Goal: Transaction & Acquisition: Purchase product/service

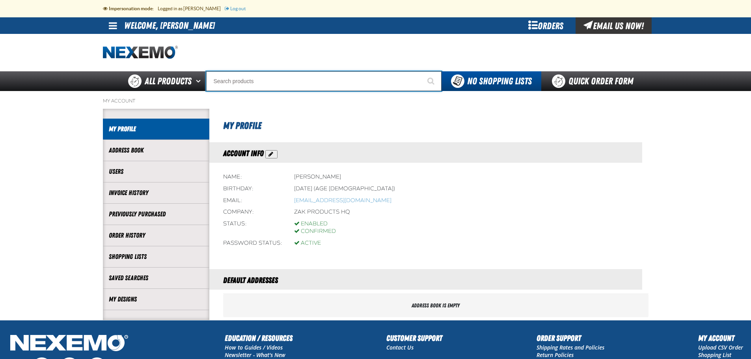
click at [250, 82] on input "Search" at bounding box center [323, 81] width 235 height 20
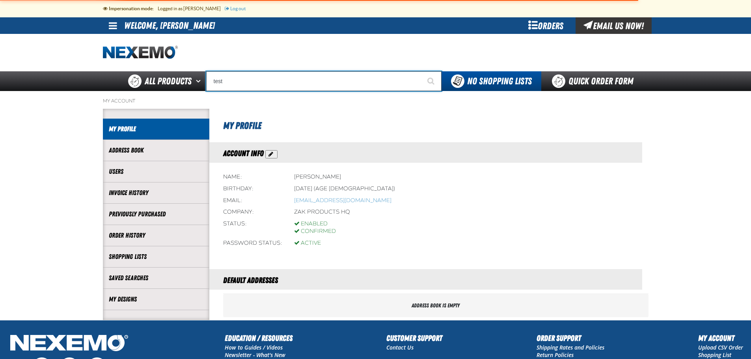
type input "test"
click at [422, 71] on button "Start Searching" at bounding box center [432, 81] width 20 height 20
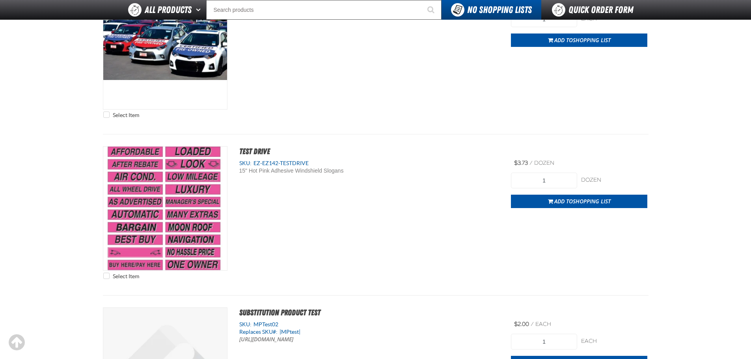
scroll to position [976, 0]
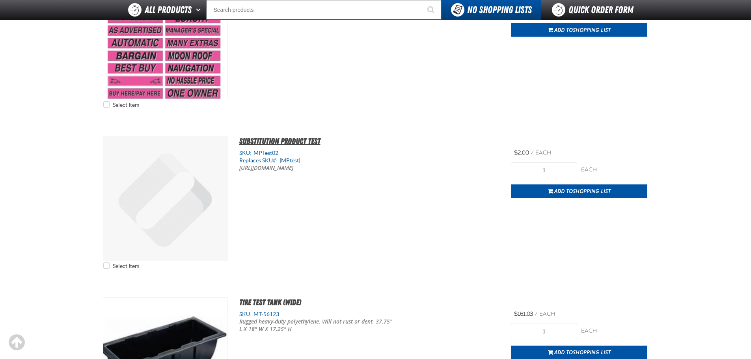
click at [297, 143] on span "Substitution Product Test" at bounding box center [279, 140] width 81 height 9
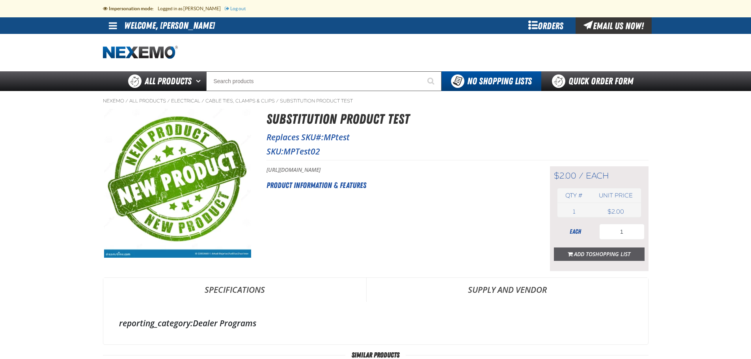
click at [599, 256] on span "Shopping List" at bounding box center [612, 253] width 38 height 7
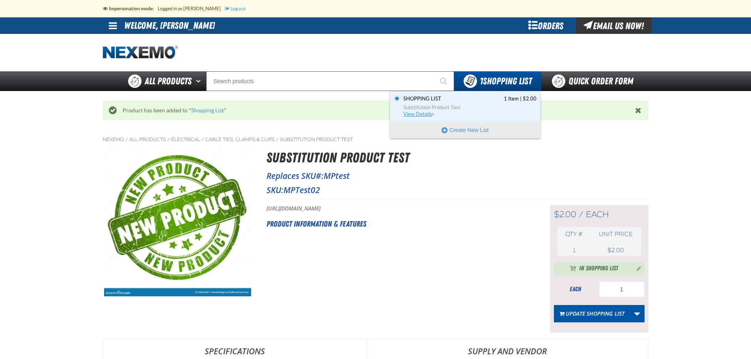
click at [427, 100] on span "Shopping List" at bounding box center [423, 98] width 38 height 7
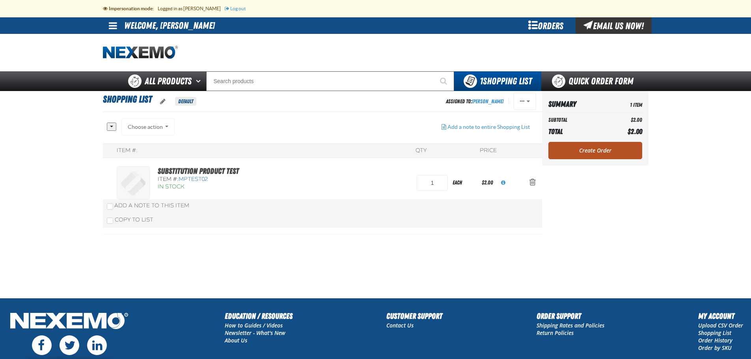
click at [589, 151] on link "Create Order" at bounding box center [596, 150] width 94 height 17
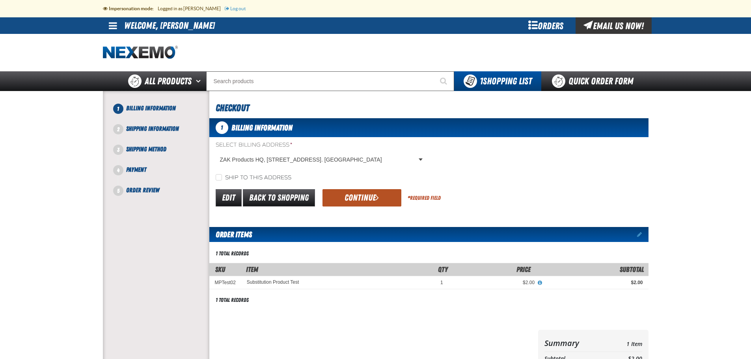
click at [370, 196] on button "Continue" at bounding box center [362, 197] width 79 height 17
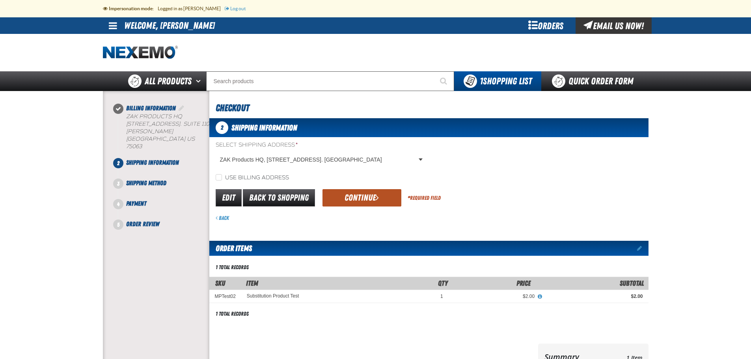
click at [376, 196] on span "submit" at bounding box center [377, 197] width 3 height 9
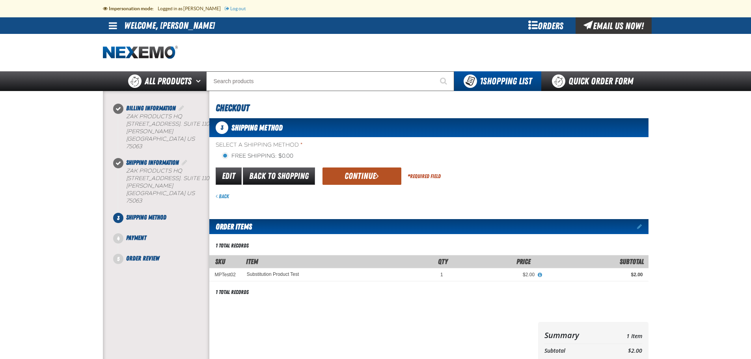
click at [368, 174] on button "Continue" at bounding box center [362, 176] width 79 height 17
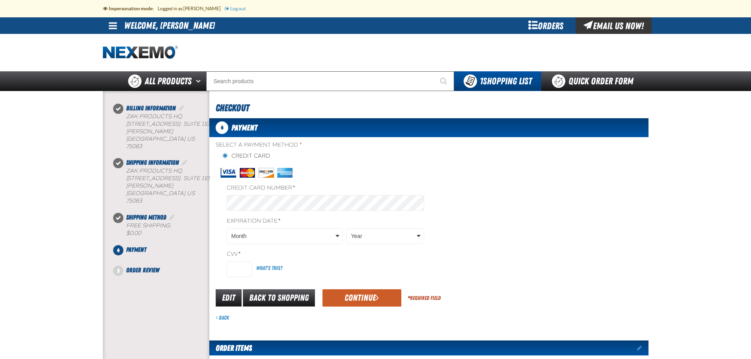
click at [529, 178] on div "Select a Payment Method * Credit Card Credit Card Number * Expiration Date *" at bounding box center [428, 211] width 439 height 140
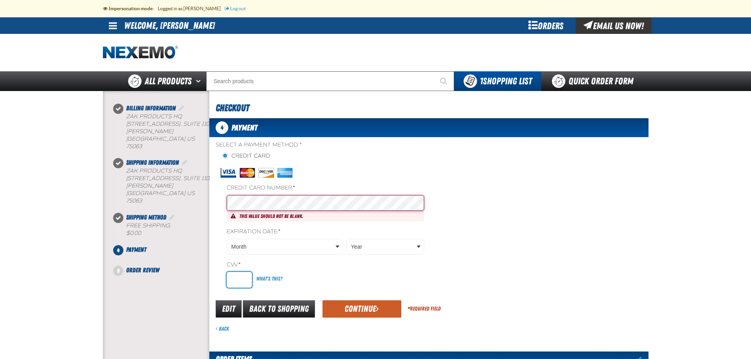
type input "806"
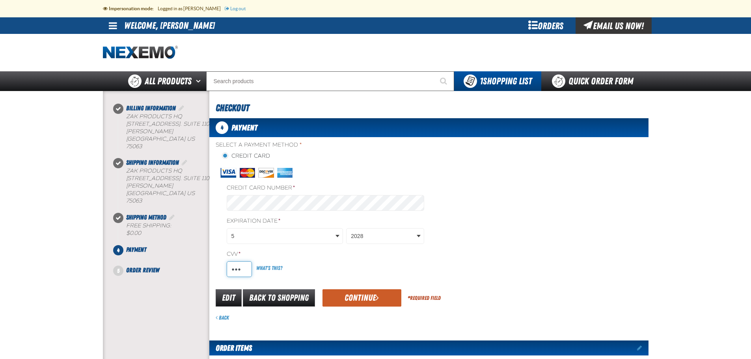
click at [248, 268] on input "806" at bounding box center [239, 270] width 25 height 16
drag, startPoint x: 245, startPoint y: 268, endPoint x: 219, endPoint y: 267, distance: 25.7
click at [219, 267] on div "Credit Card Number * Expiration Date * 5 2028" at bounding box center [322, 222] width 213 height 119
type input "806"
click at [526, 241] on div "Select a Payment Method * Credit Card Credit Card Number * Expiration Date *" at bounding box center [428, 211] width 439 height 140
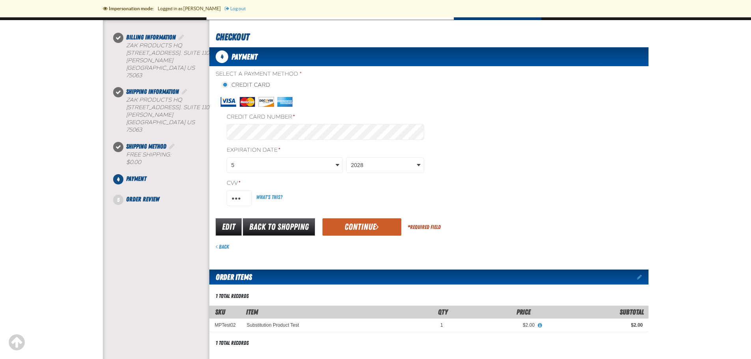
scroll to position [89, 0]
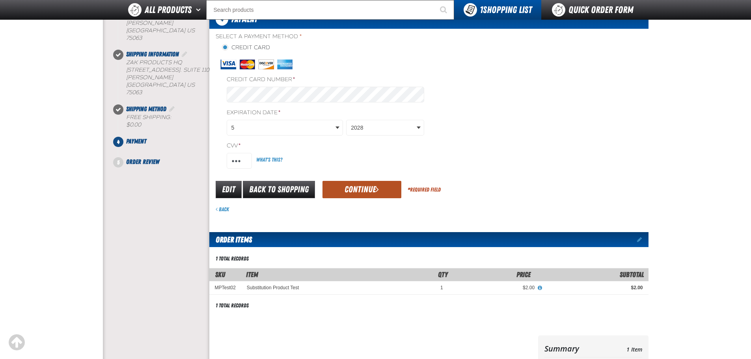
click at [360, 191] on button "Continue" at bounding box center [362, 189] width 79 height 17
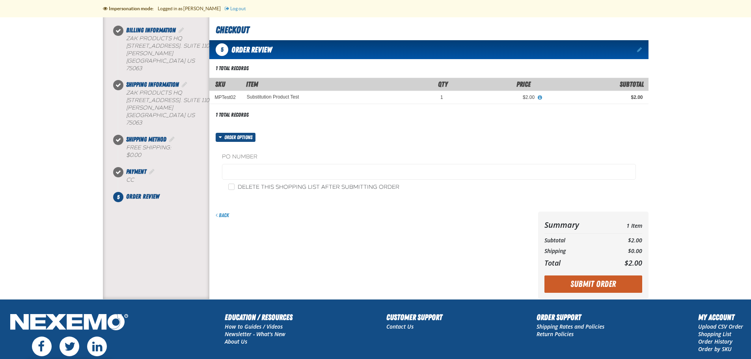
scroll to position [61, 0]
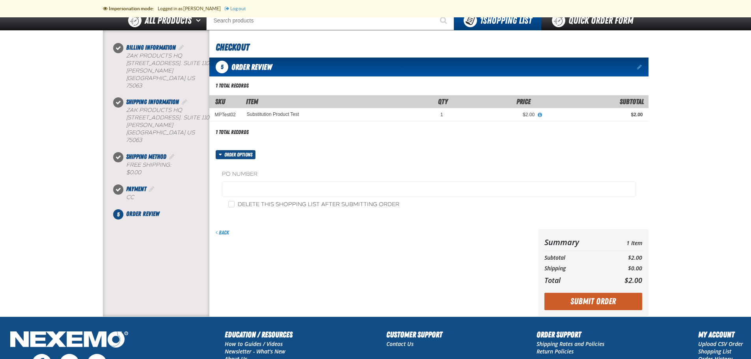
click at [422, 252] on div "Back" at bounding box center [372, 273] width 326 height 88
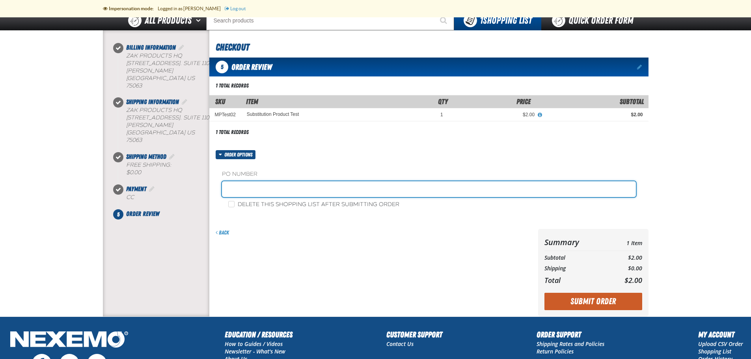
click at [292, 187] on input "text" at bounding box center [429, 189] width 414 height 16
type input "test - mp"
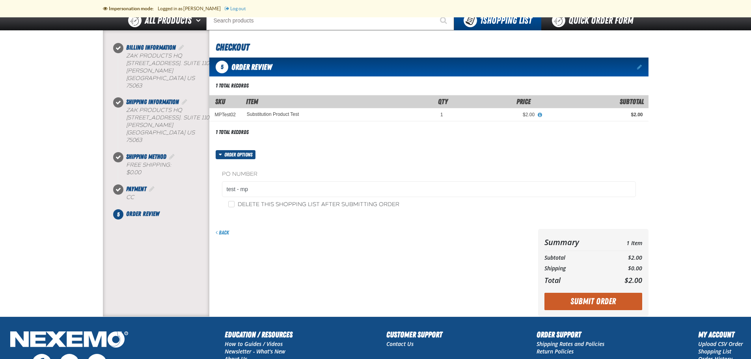
click at [334, 260] on div "Back" at bounding box center [372, 273] width 326 height 88
click at [364, 277] on div "Back" at bounding box center [372, 273] width 326 height 88
drag, startPoint x: 579, startPoint y: 303, endPoint x: 534, endPoint y: 285, distance: 49.2
click at [578, 303] on button "Submit Order" at bounding box center [594, 301] width 98 height 17
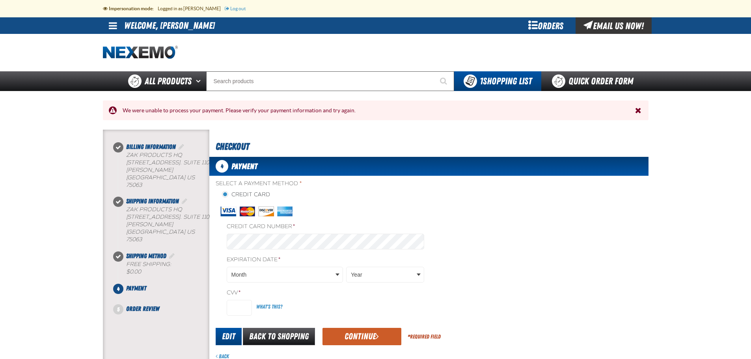
click at [228, 339] on link "Edit" at bounding box center [229, 336] width 26 height 17
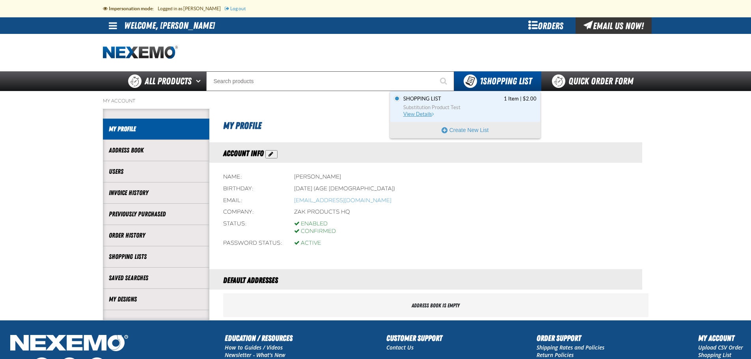
click at [433, 100] on span "Shopping List" at bounding box center [423, 98] width 38 height 7
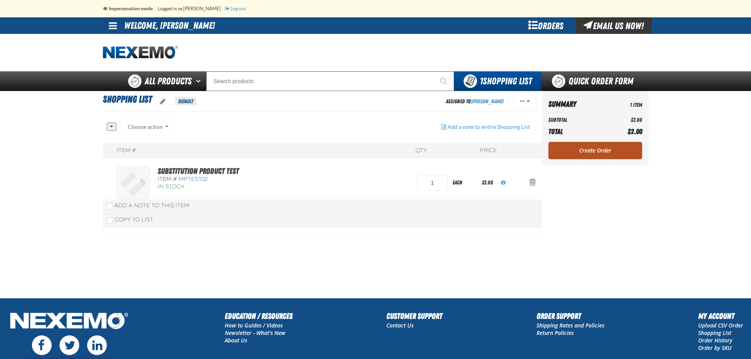
click at [590, 151] on link "Create Order" at bounding box center [596, 150] width 94 height 17
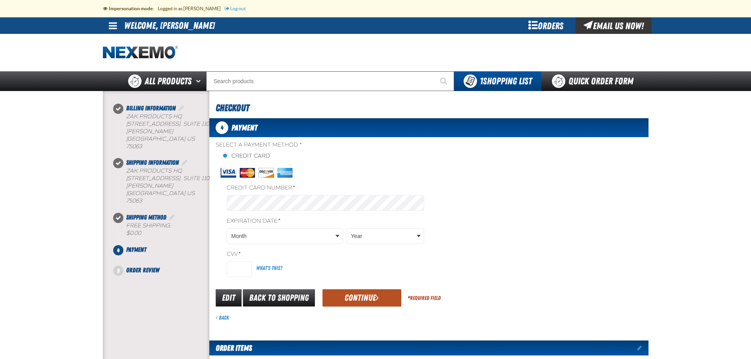
click at [363, 298] on button "Continue" at bounding box center [362, 298] width 79 height 17
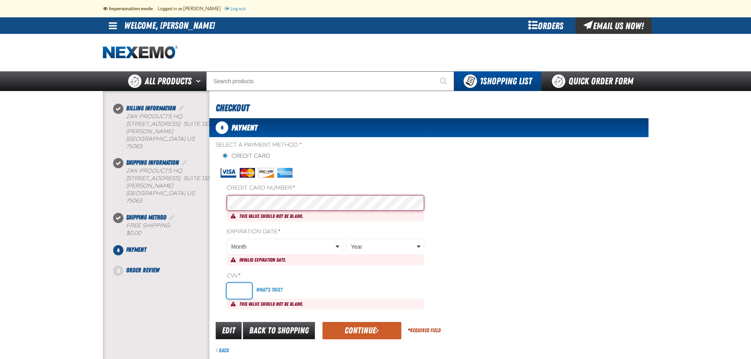
type input "806"
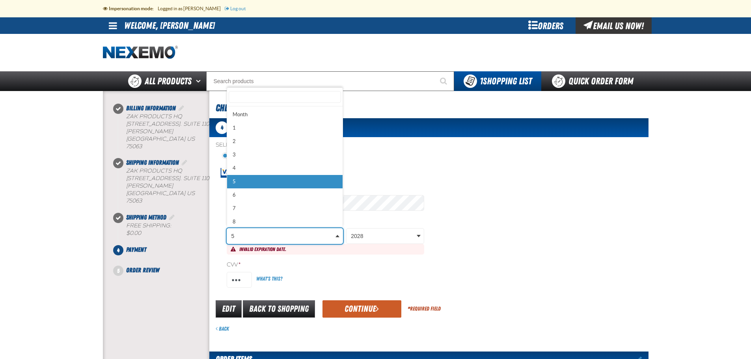
drag, startPoint x: 248, startPoint y: 234, endPoint x: 200, endPoint y: 237, distance: 49.0
click at [200, 237] on body "Skip to Main Content Staging Site 5.1 Upgrade Site Impersonation mode: Logged i…" at bounding box center [375, 336] width 751 height 673
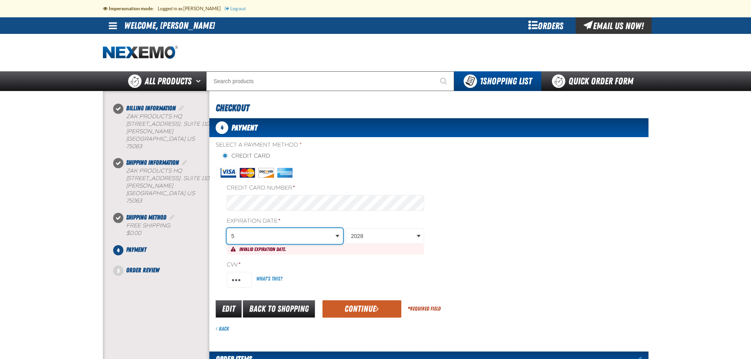
click at [396, 235] on body "Skip to Main Content Staging Site 5.1 Upgrade Site Impersonation mode: Logged i…" at bounding box center [375, 336] width 751 height 673
click at [242, 283] on input "806" at bounding box center [239, 280] width 25 height 16
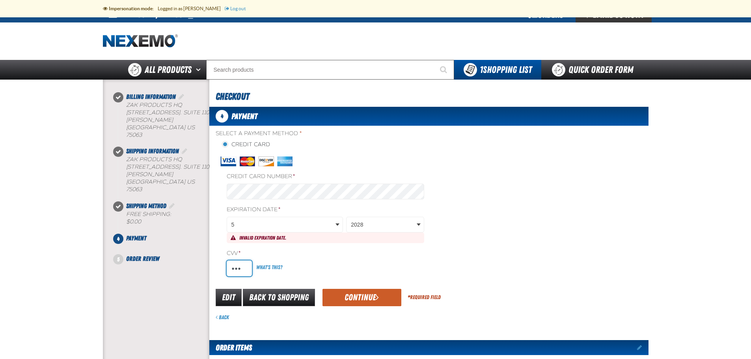
drag, startPoint x: 242, startPoint y: 267, endPoint x: 217, endPoint y: 267, distance: 24.8
click at [217, 267] on div "Credit Card Number * Expiration Date * 5 2028" at bounding box center [322, 216] width 213 height 129
type input "806"
click at [496, 248] on div "Select a Payment Method * Credit Card Credit Card Number * Expiration Date *" at bounding box center [428, 205] width 439 height 151
click at [354, 299] on button "Continue" at bounding box center [362, 297] width 79 height 17
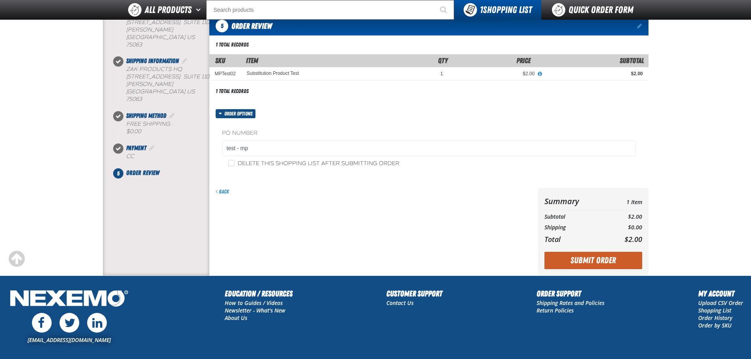
scroll to position [100, 0]
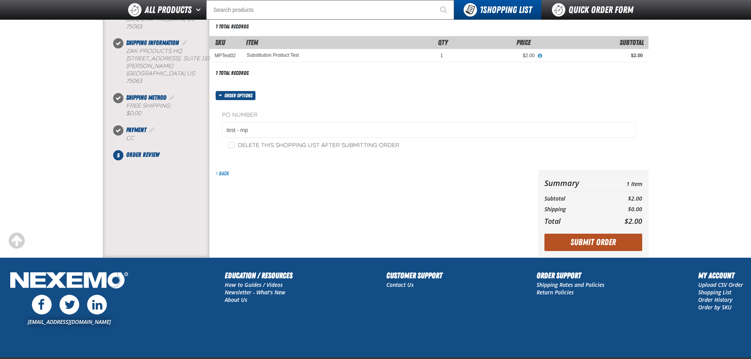
click at [593, 241] on button "Submit Order" at bounding box center [594, 242] width 98 height 17
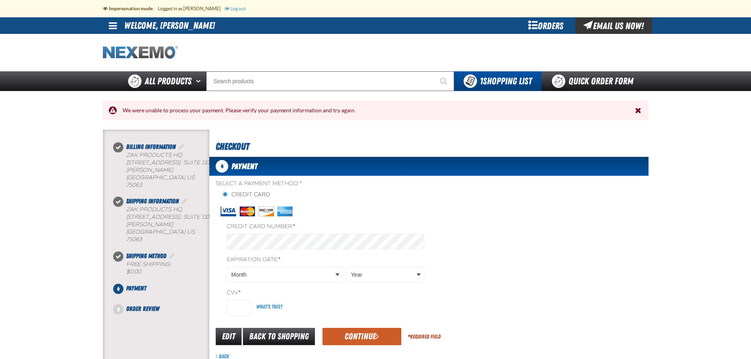
click at [154, 49] on img "Home" at bounding box center [140, 53] width 75 height 14
